Goal: Information Seeking & Learning: Check status

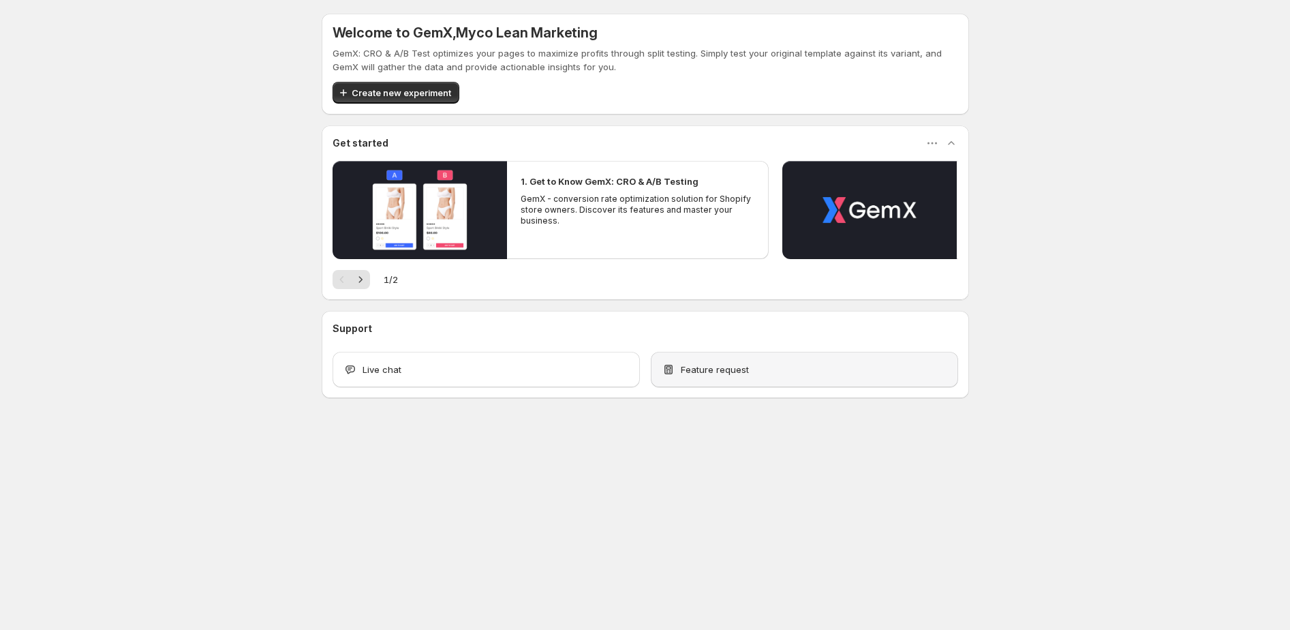
click at [709, 363] on span "Feature request" at bounding box center [715, 370] width 68 height 14
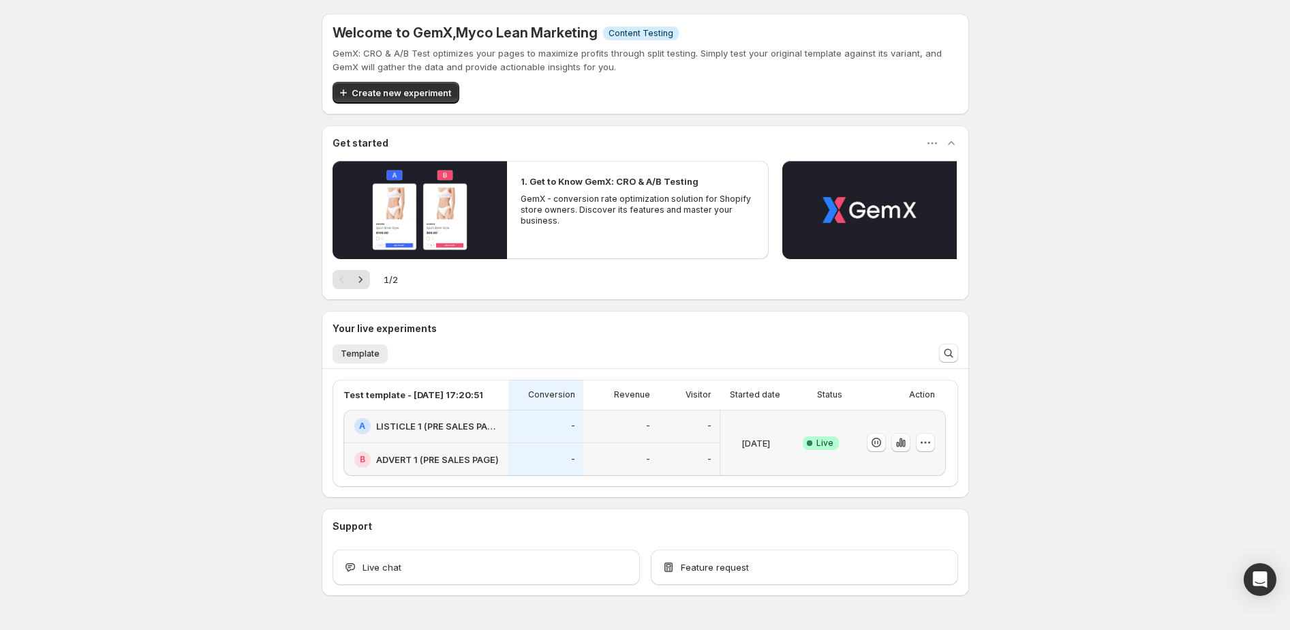
click at [904, 441] on icon "button" at bounding box center [903, 443] width 3 height 7
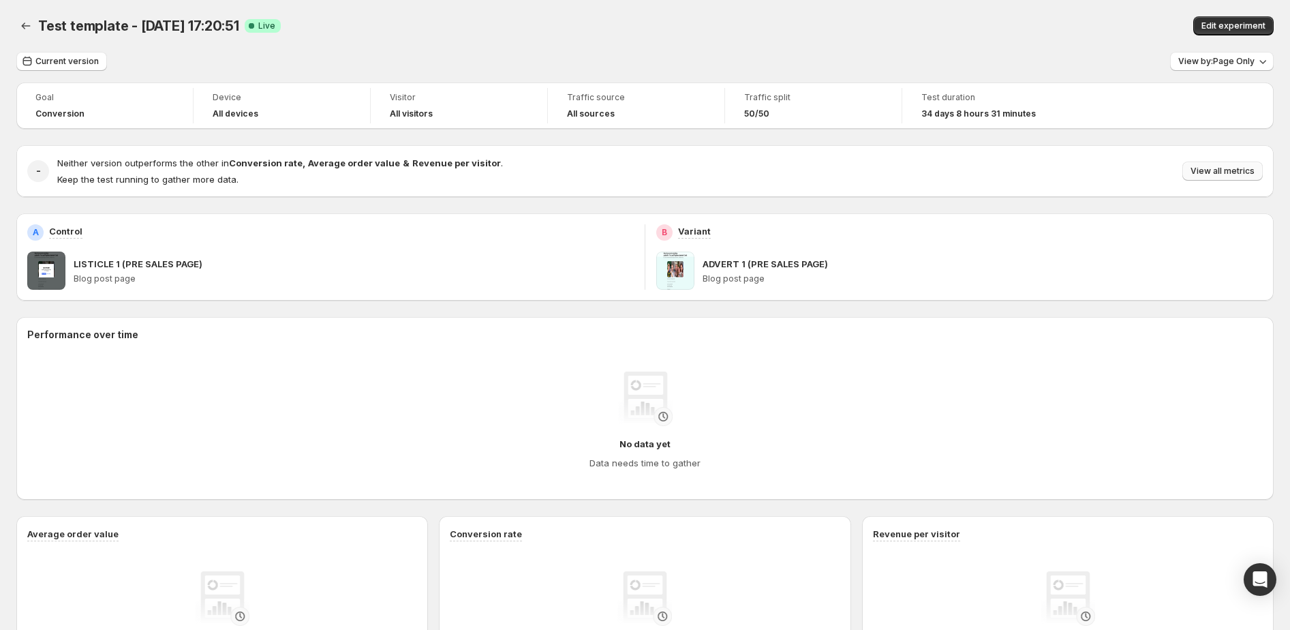
click at [1237, 175] on span "View all metrics" at bounding box center [1223, 171] width 64 height 11
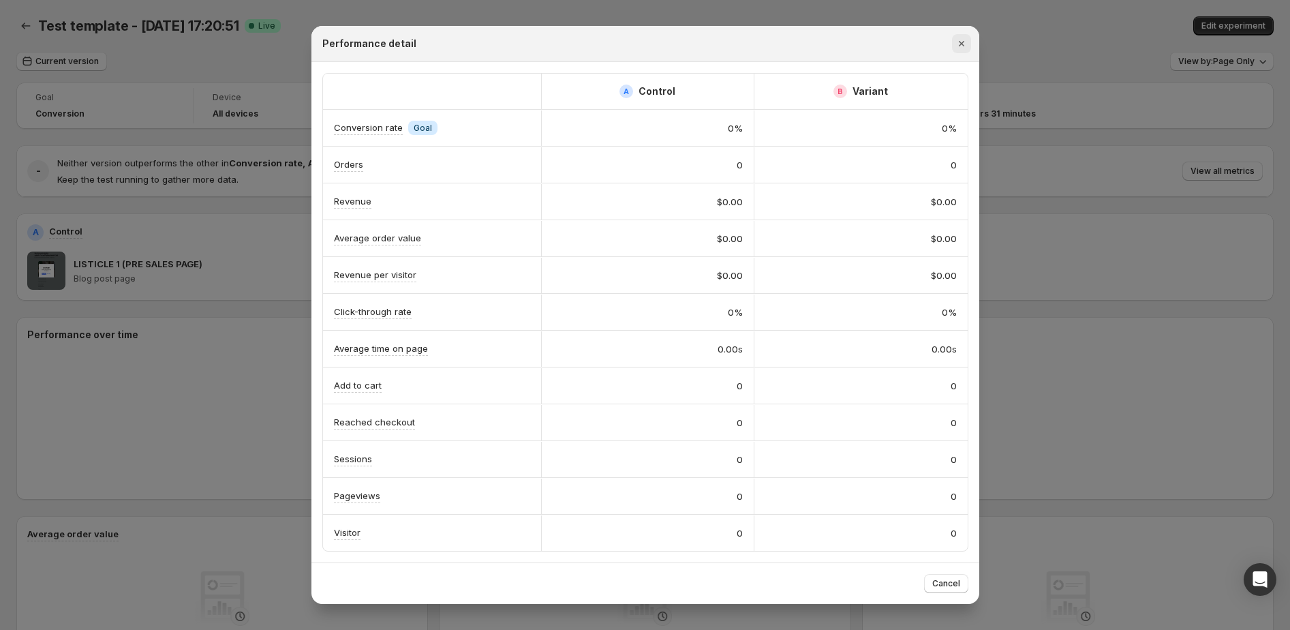
click at [958, 46] on icon "Close" at bounding box center [962, 44] width 14 height 14
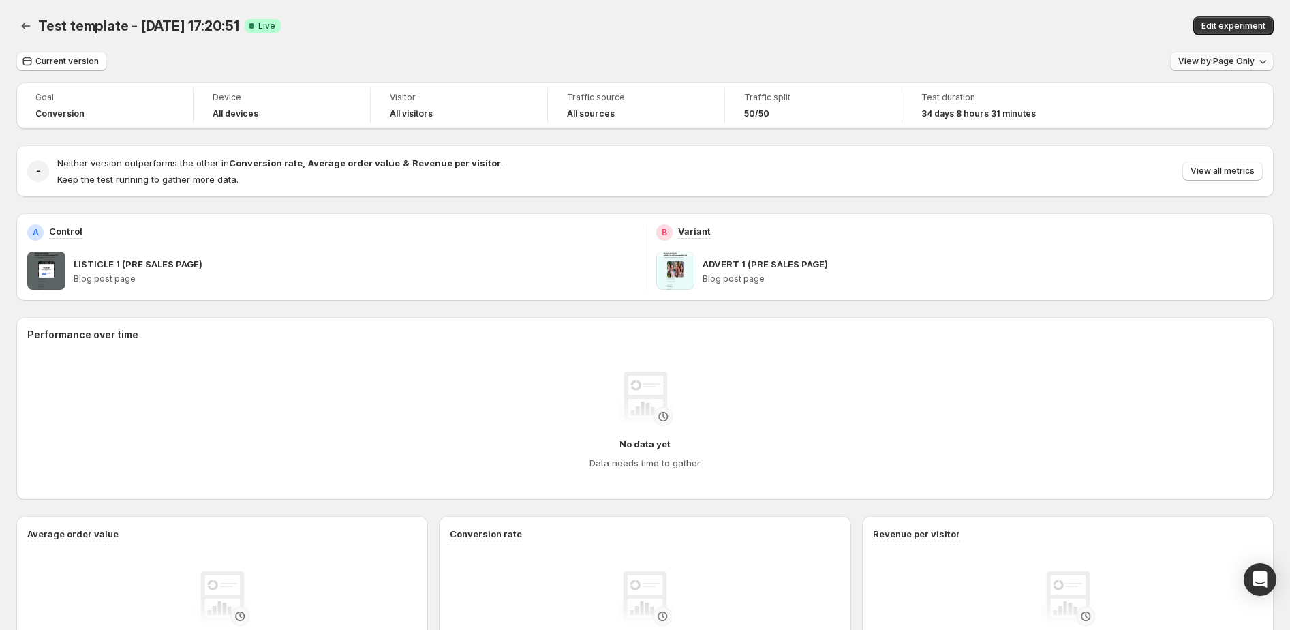
click at [1215, 59] on div "Current version View by: Page Only Goal Conversion Device All devices Visitor A…" at bounding box center [645, 475] width 1258 height 847
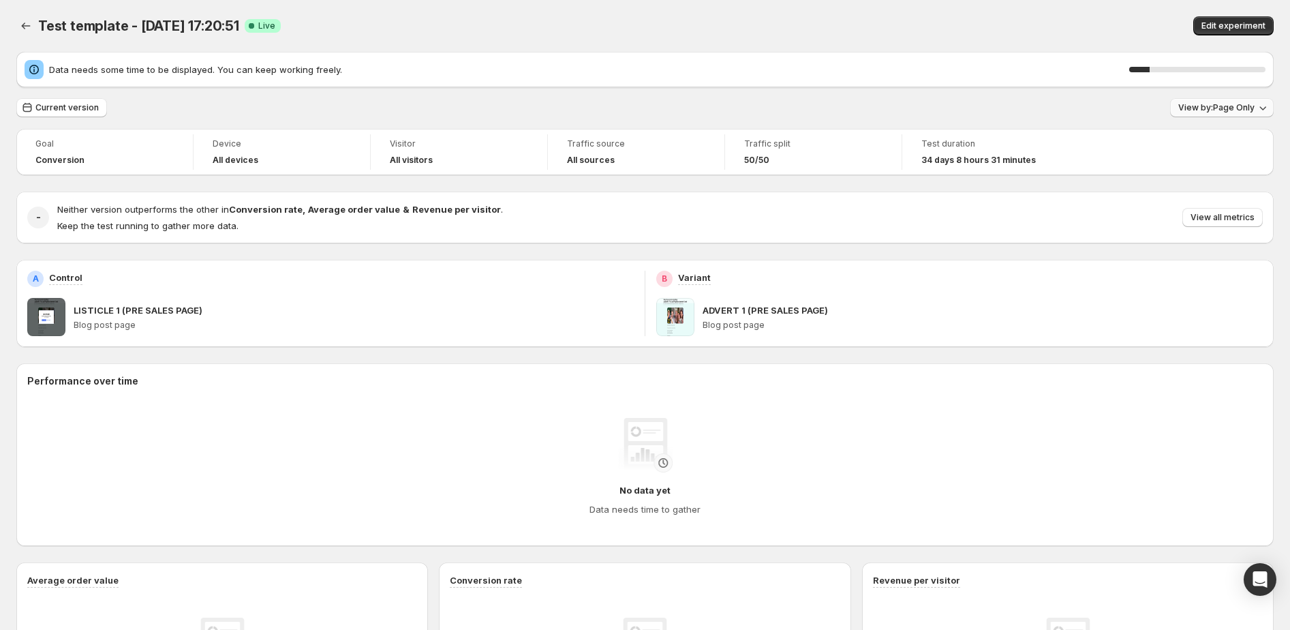
click at [1208, 110] on span "View by: Page Only" at bounding box center [1217, 107] width 76 height 11
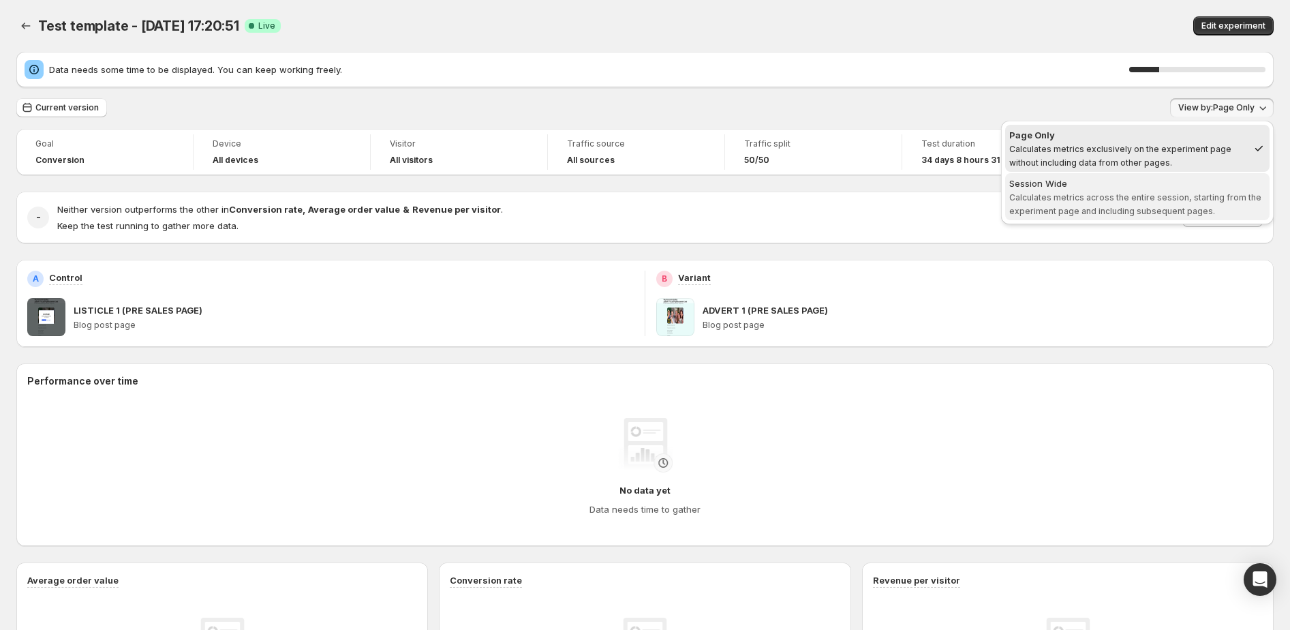
click at [1131, 187] on div "Session Wide" at bounding box center [1137, 184] width 256 height 14
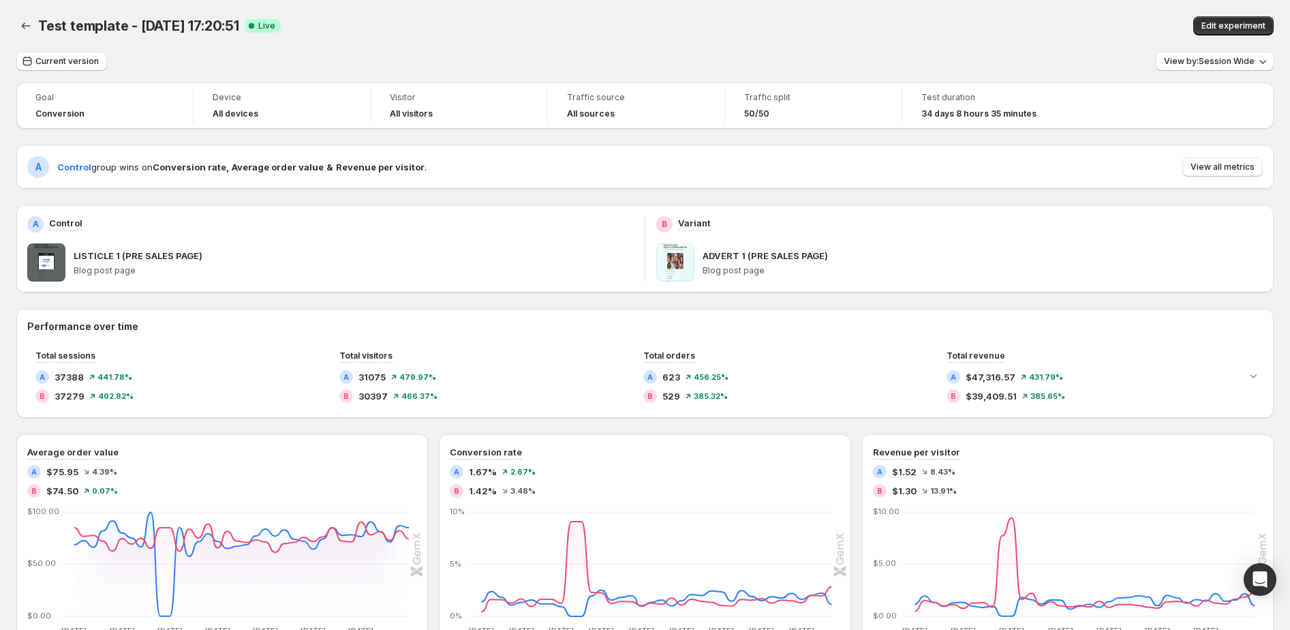
click at [339, 21] on div "Test template - [DATE] 17:20:51 Success Complete Live" at bounding box center [383, 25] width 690 height 19
click at [1193, 166] on span "View all metrics" at bounding box center [1223, 167] width 64 height 11
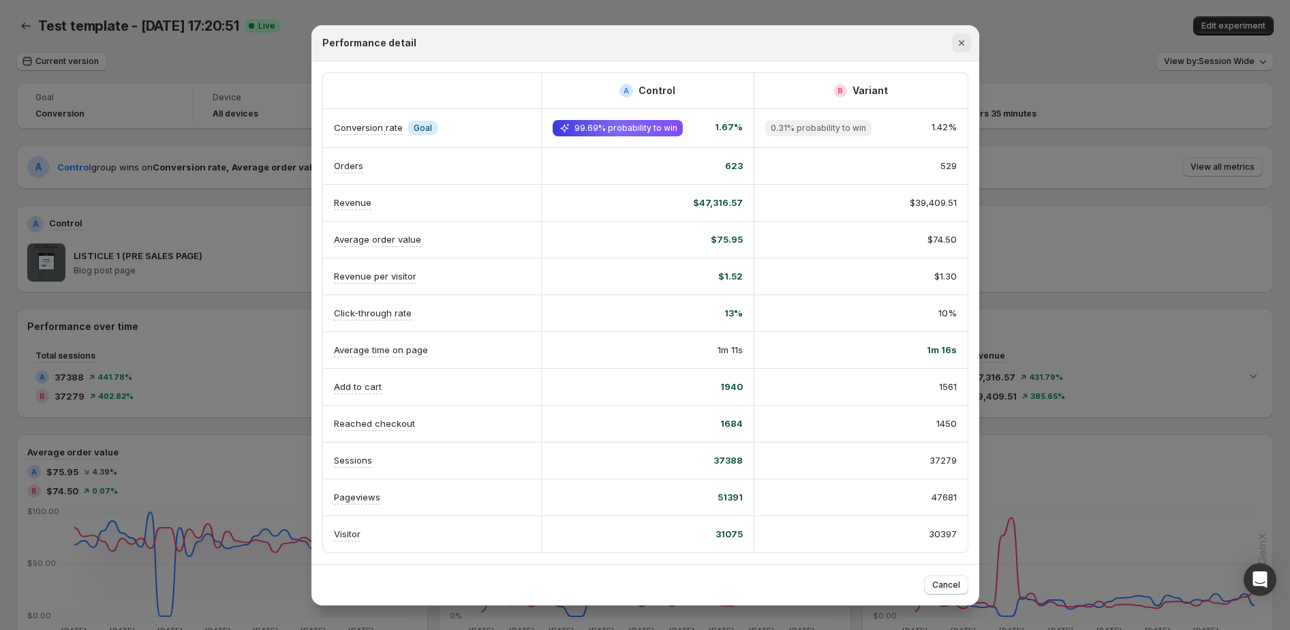
click at [958, 44] on icon "Close" at bounding box center [962, 43] width 14 height 14
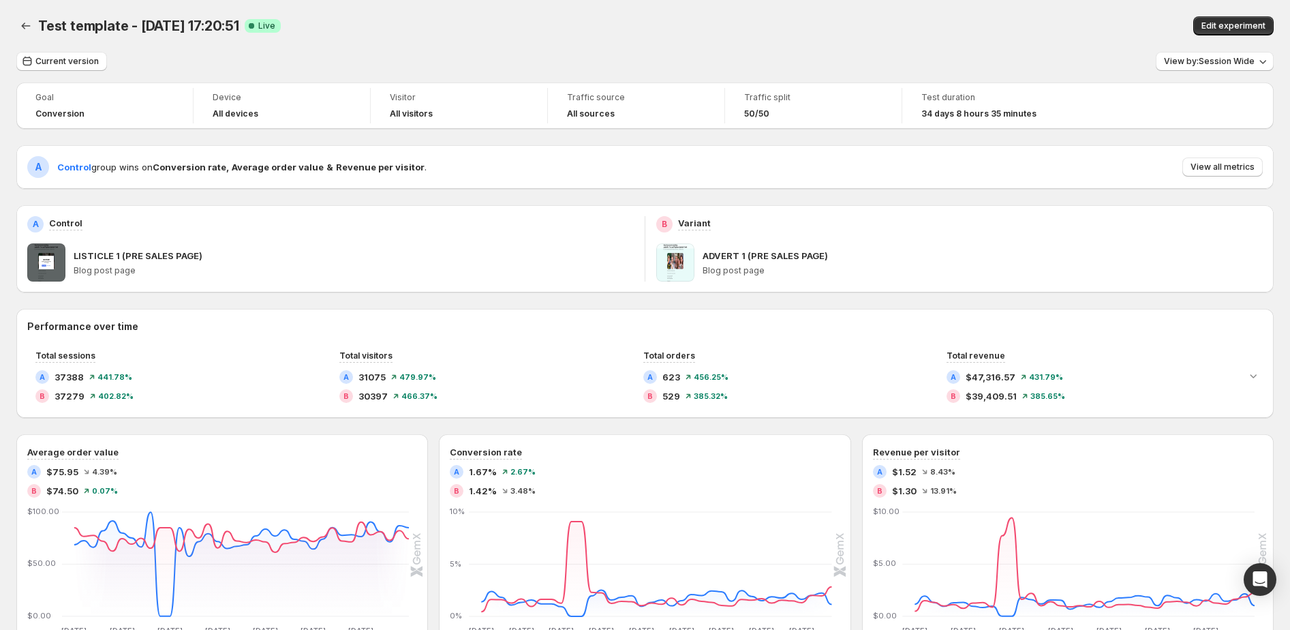
click at [779, 45] on div "Test template - [DATE] 17:20:51. This page is ready Test template - [DATE] 17:2…" at bounding box center [645, 26] width 1258 height 52
